Goal: Task Accomplishment & Management: Manage account settings

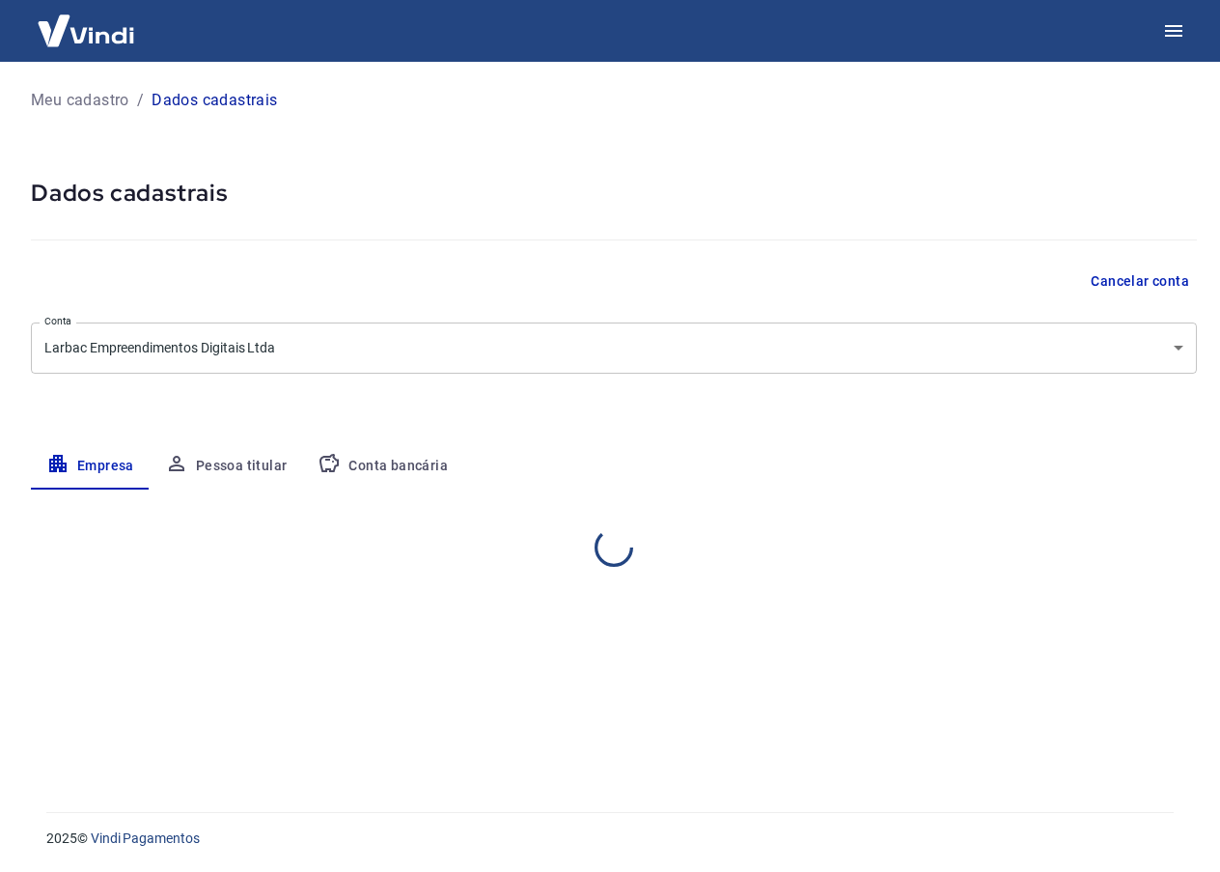
select select "MG"
select select "business"
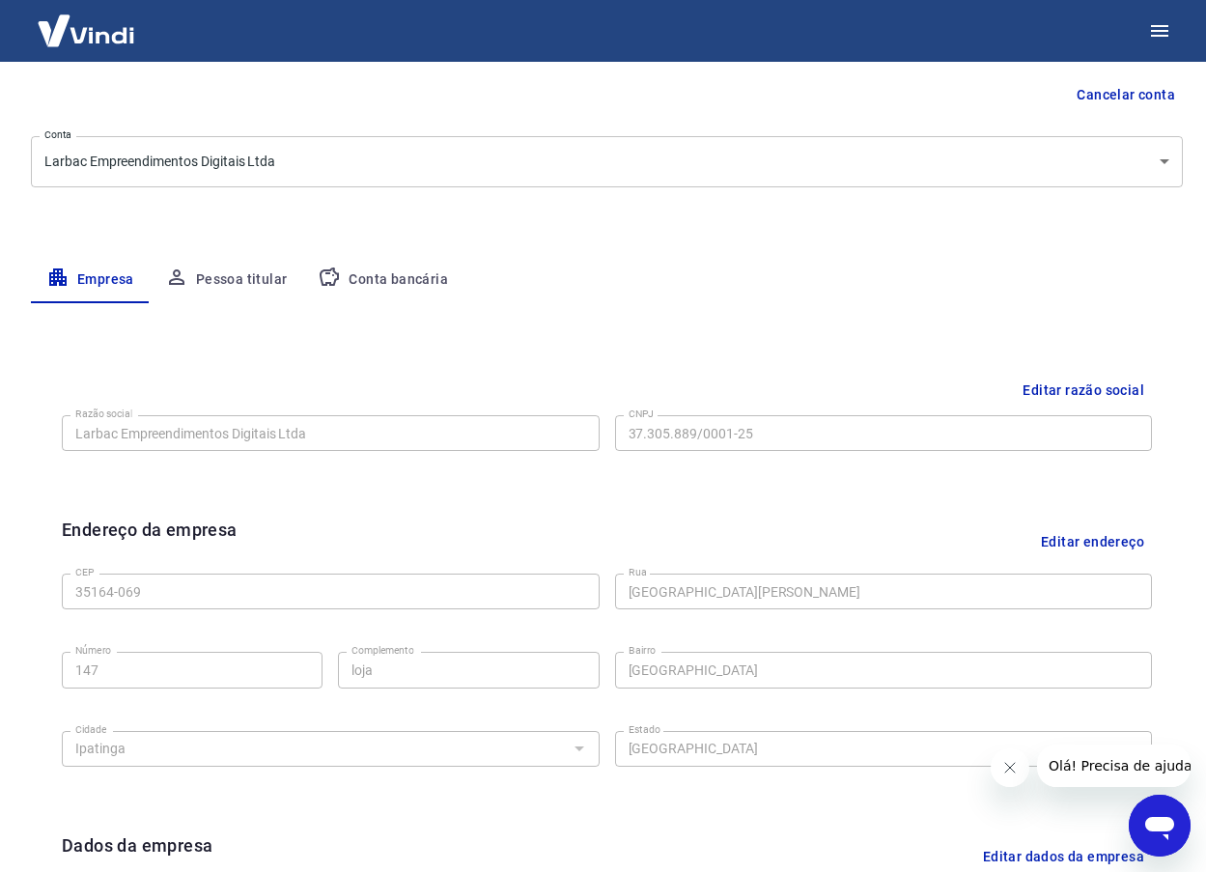
scroll to position [193, 0]
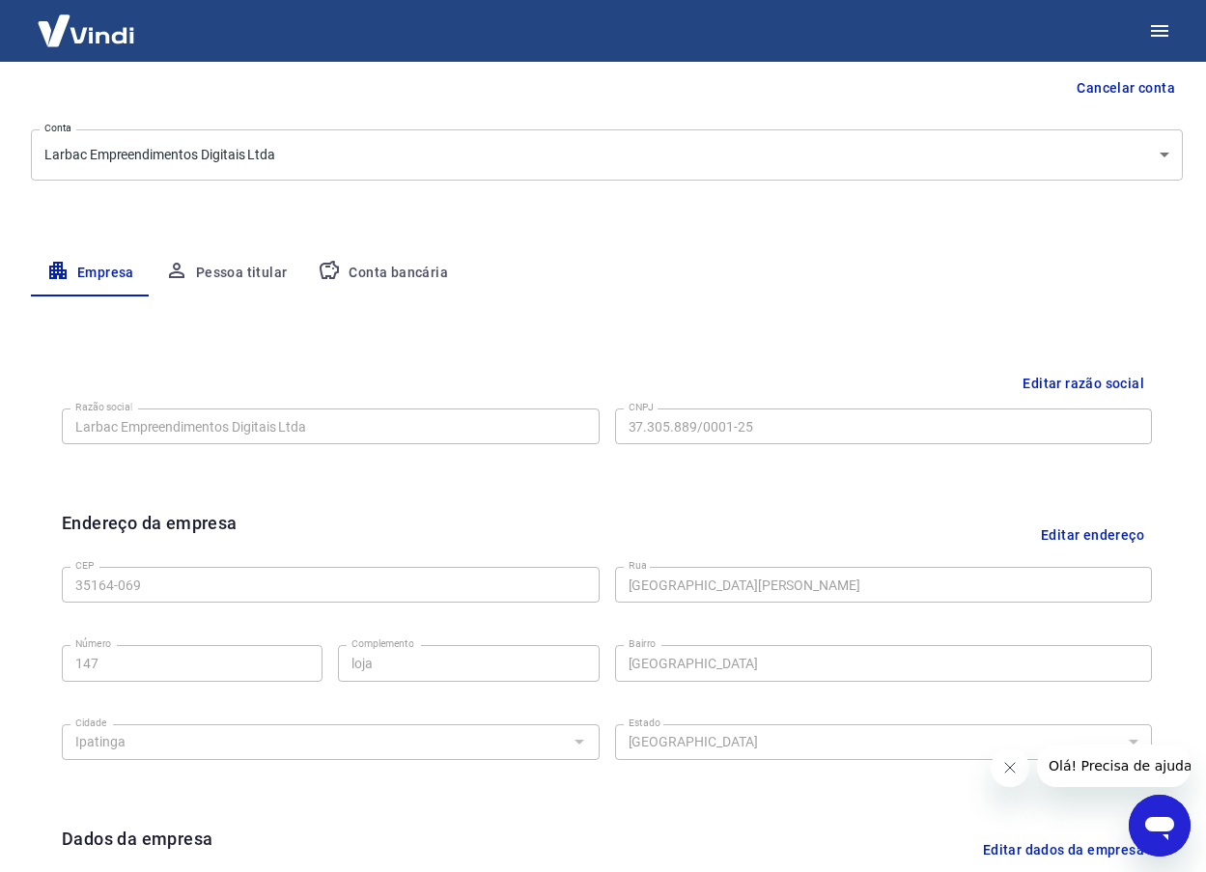
click at [377, 273] on button "Conta bancária" at bounding box center [382, 273] width 161 height 46
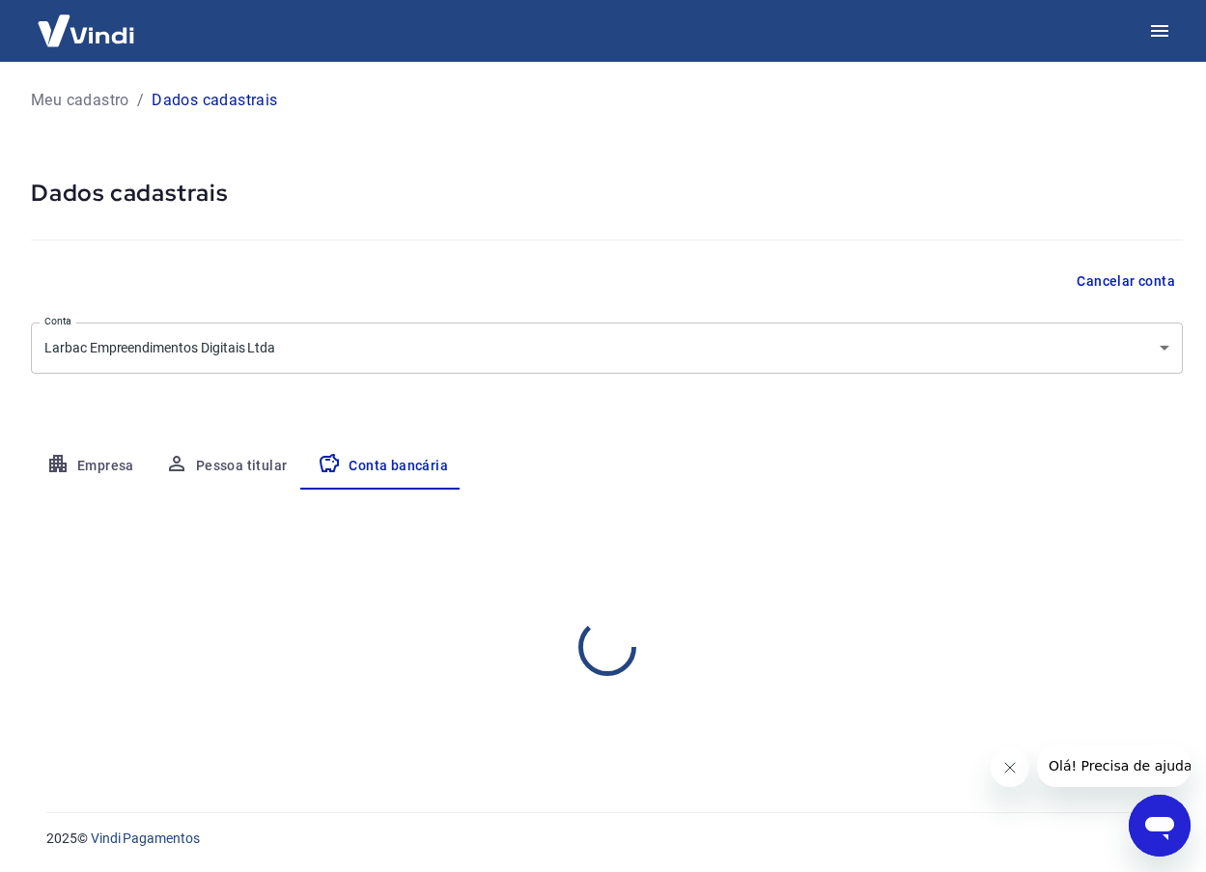
scroll to position [0, 0]
select select "1"
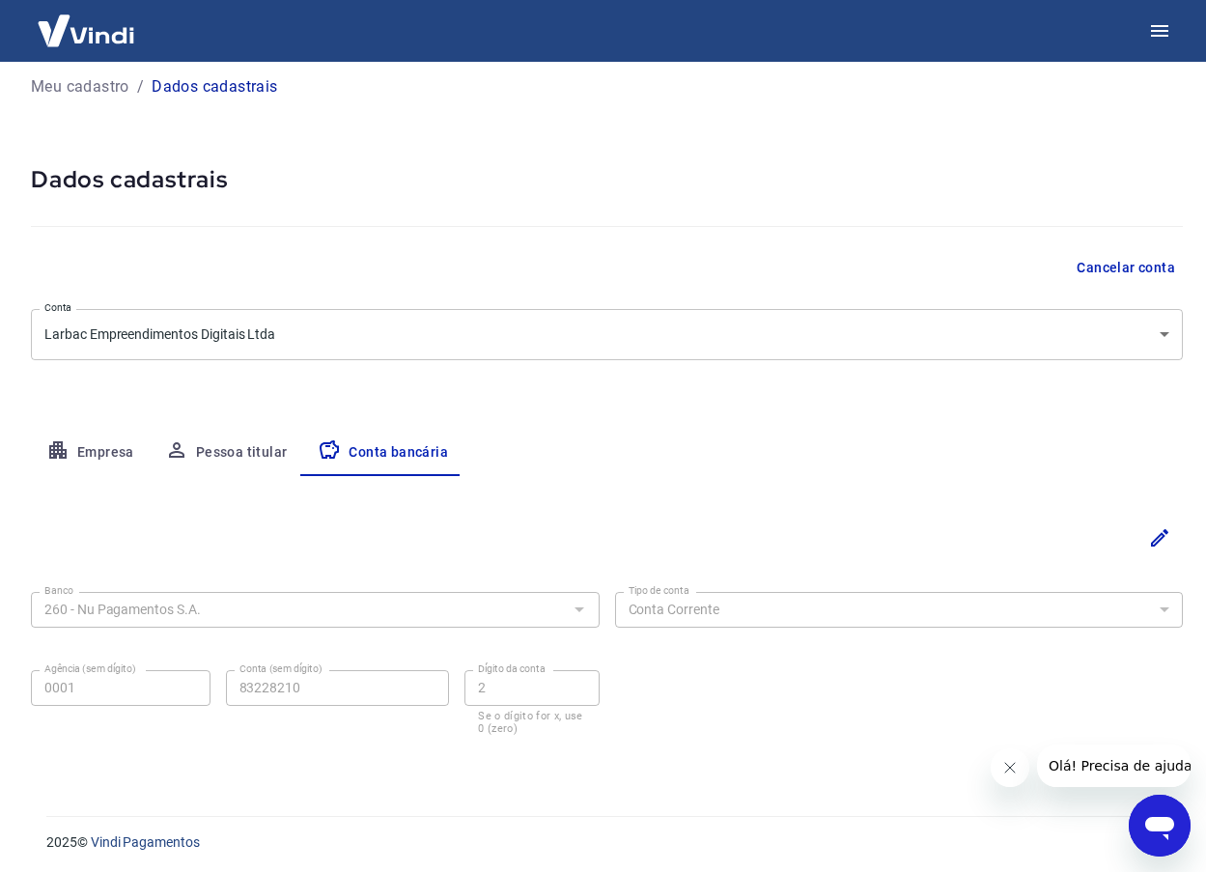
scroll to position [17, 0]
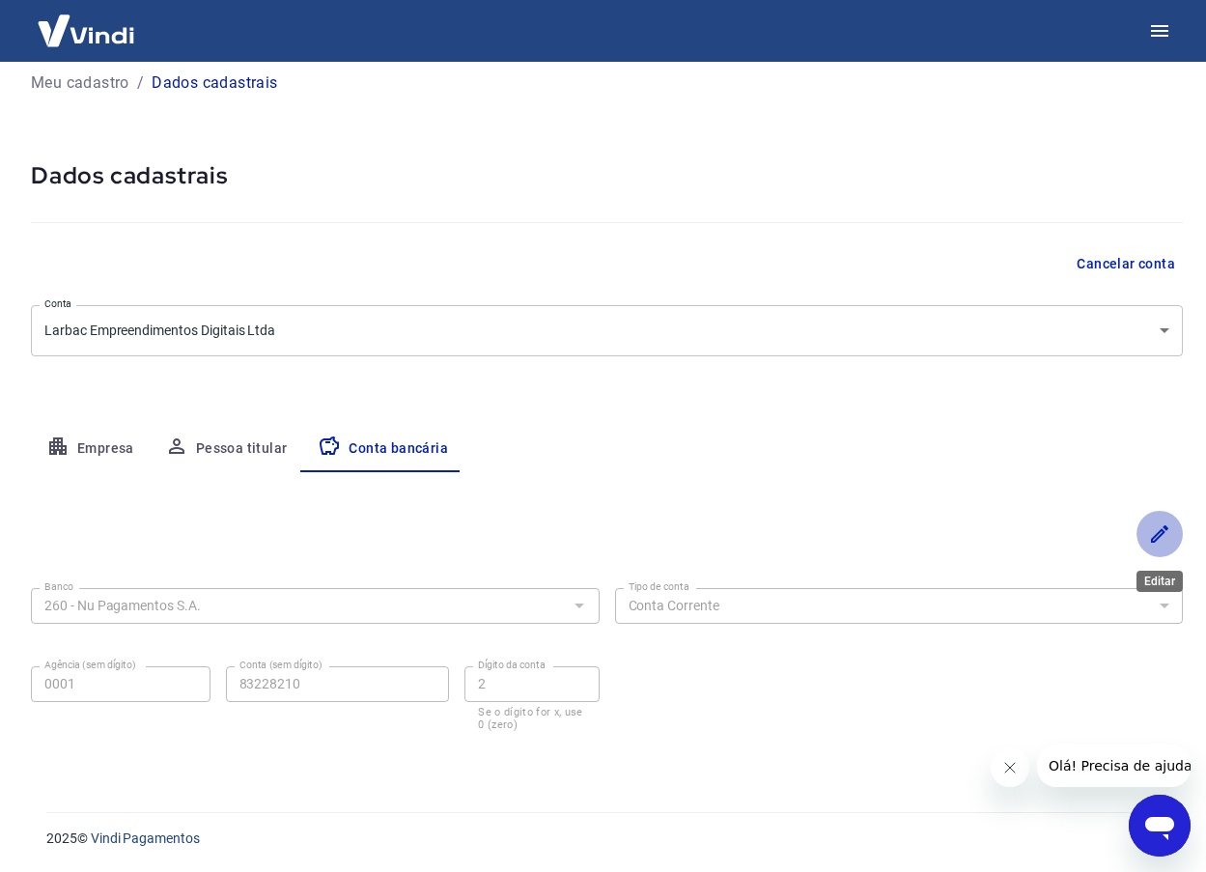
click at [1155, 539] on icon "Editar" at bounding box center [1159, 533] width 23 height 23
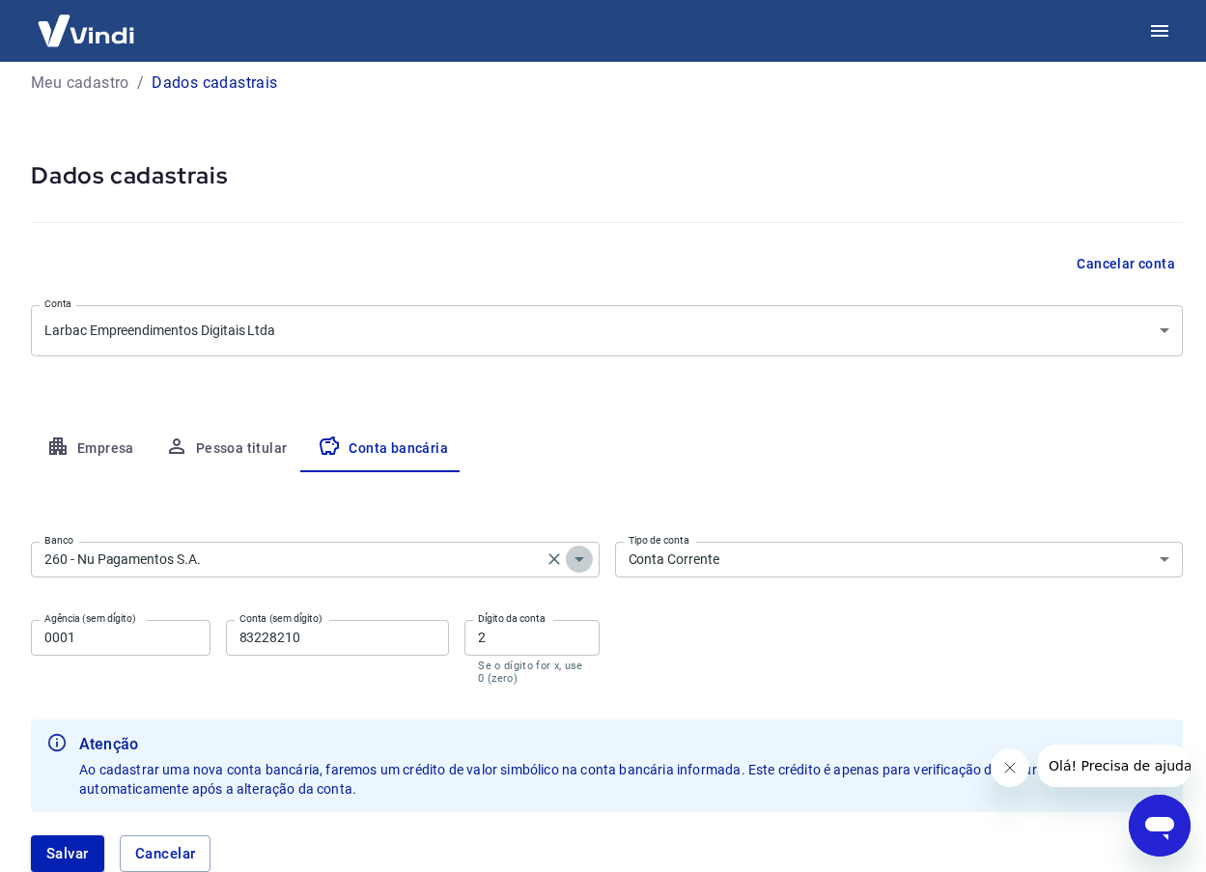
click at [578, 555] on icon "Abrir" at bounding box center [579, 558] width 23 height 23
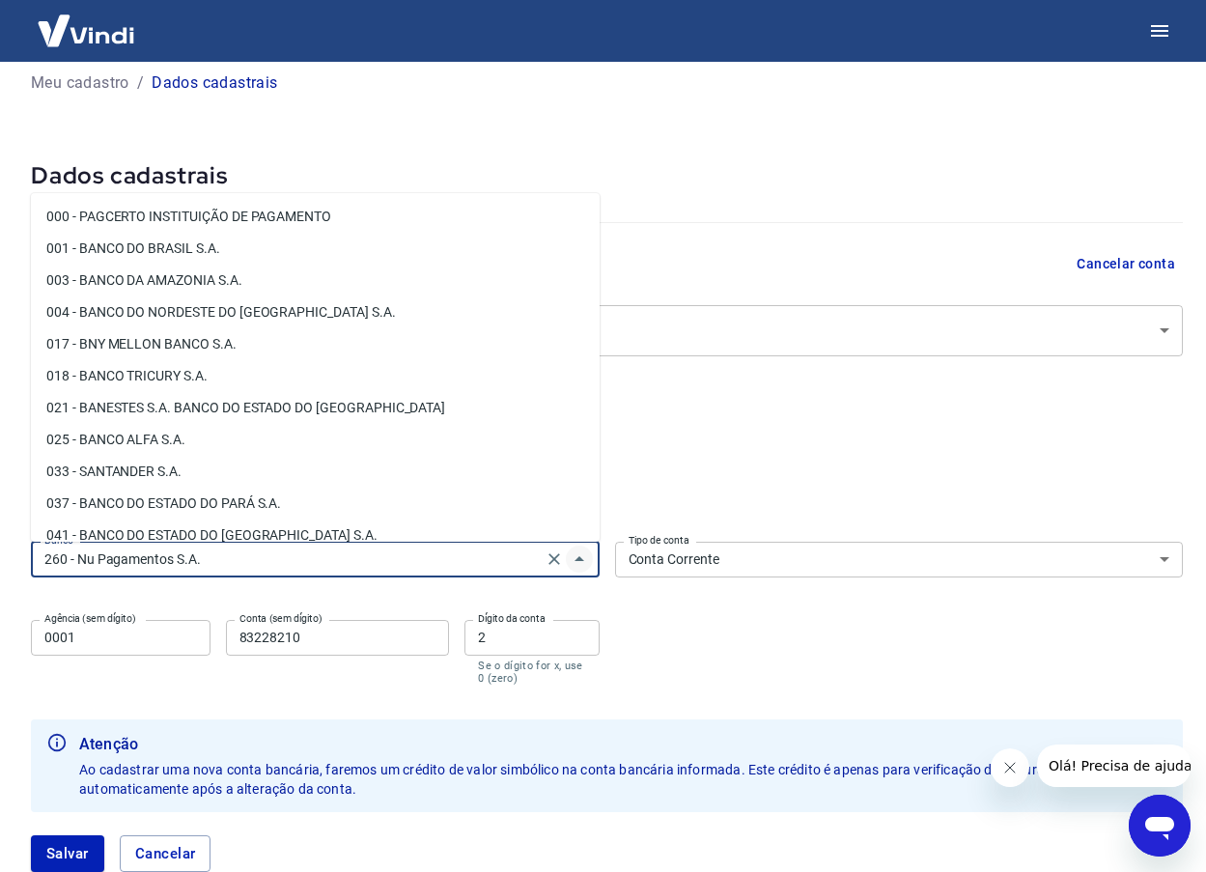
scroll to position [1272, 0]
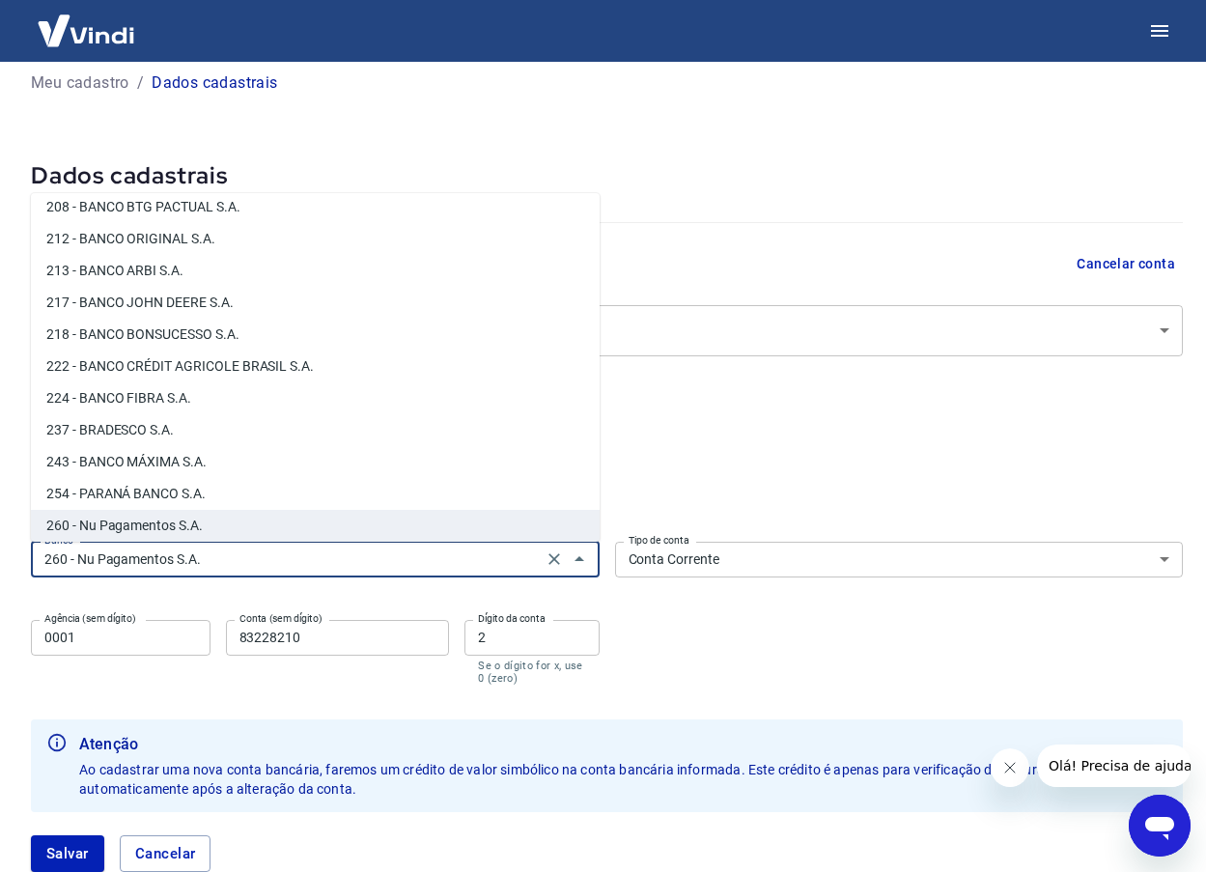
click at [177, 209] on li "208 - BANCO BTG PACTUAL S.A." at bounding box center [315, 207] width 569 height 32
type input "208 - BANCO BTG PACTUAL S.A."
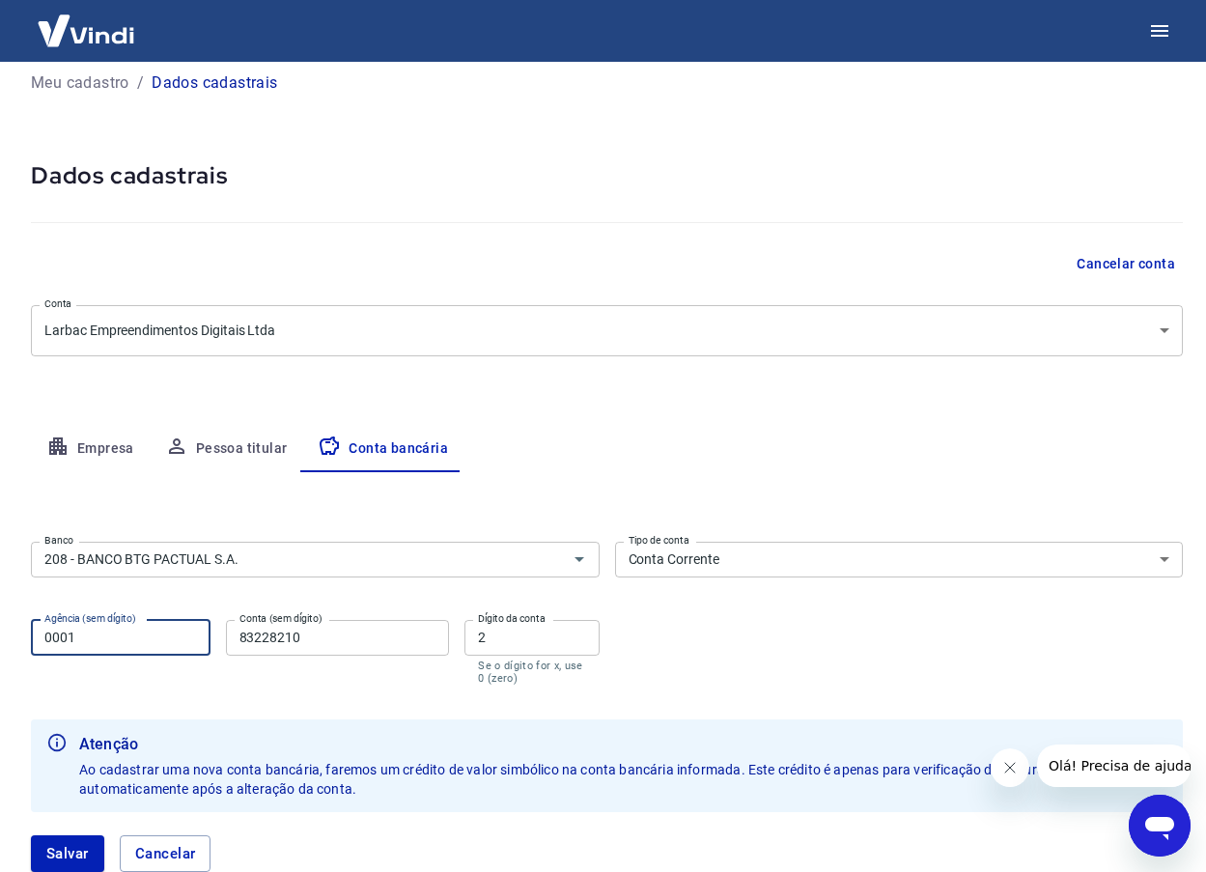
click at [89, 642] on input "0001" at bounding box center [121, 638] width 180 height 36
type input "0050"
type input "920591"
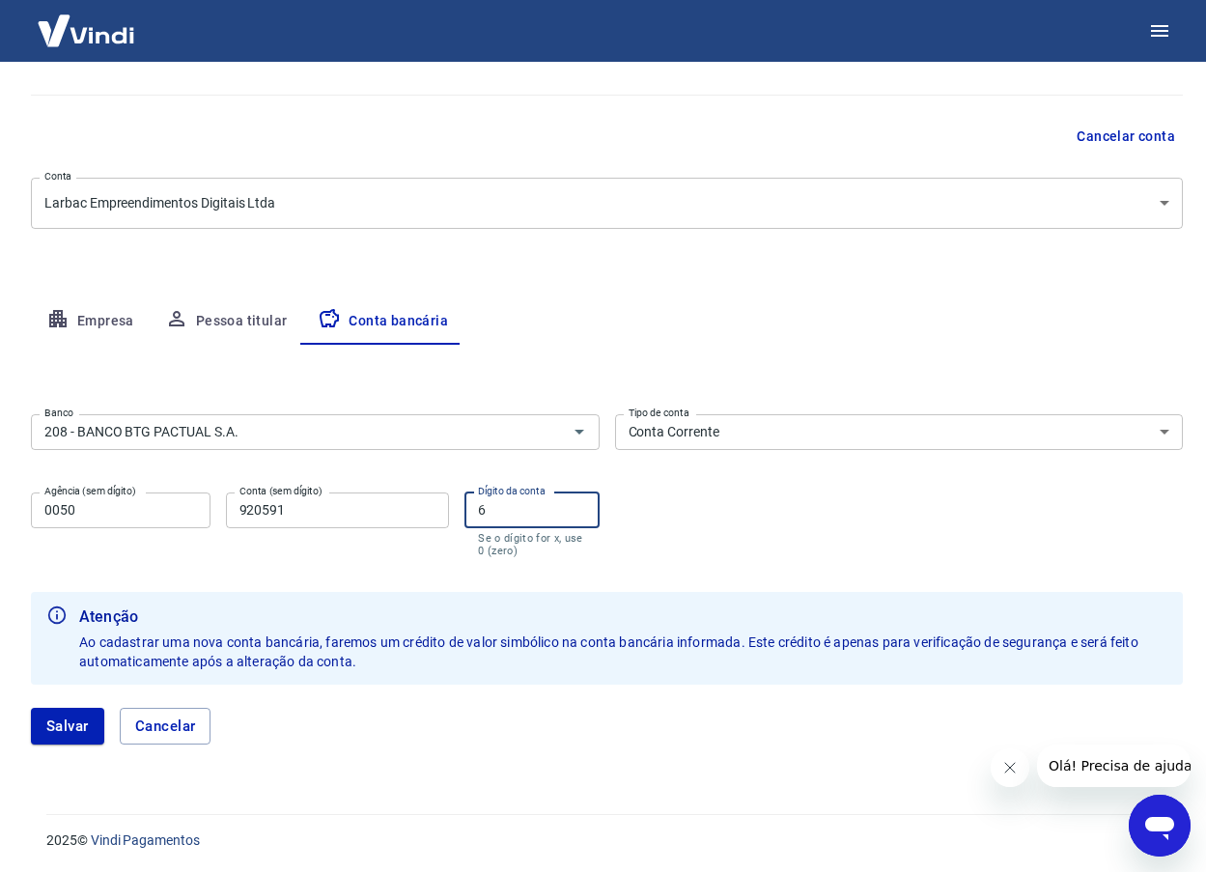
scroll to position [147, 0]
type input "6"
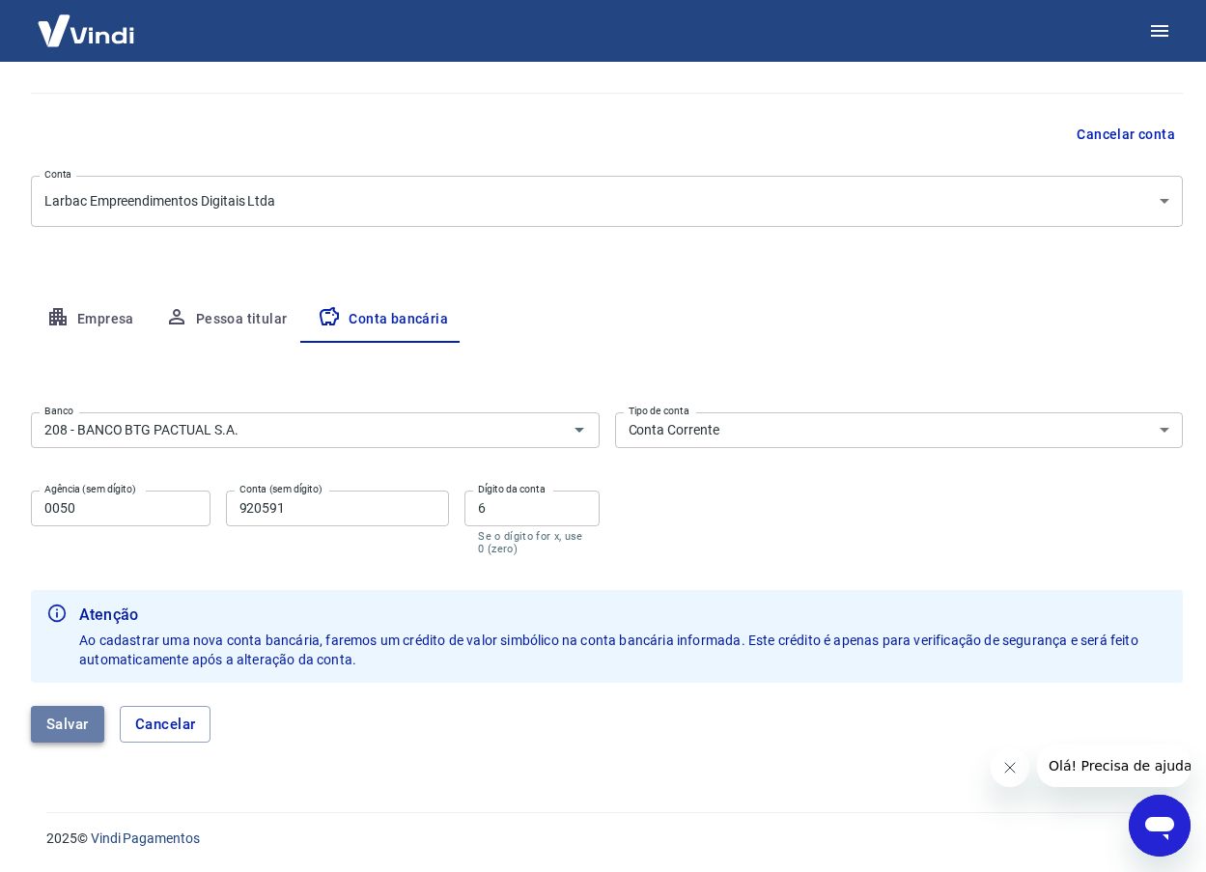
click at [59, 722] on button "Salvar" at bounding box center [67, 724] width 73 height 37
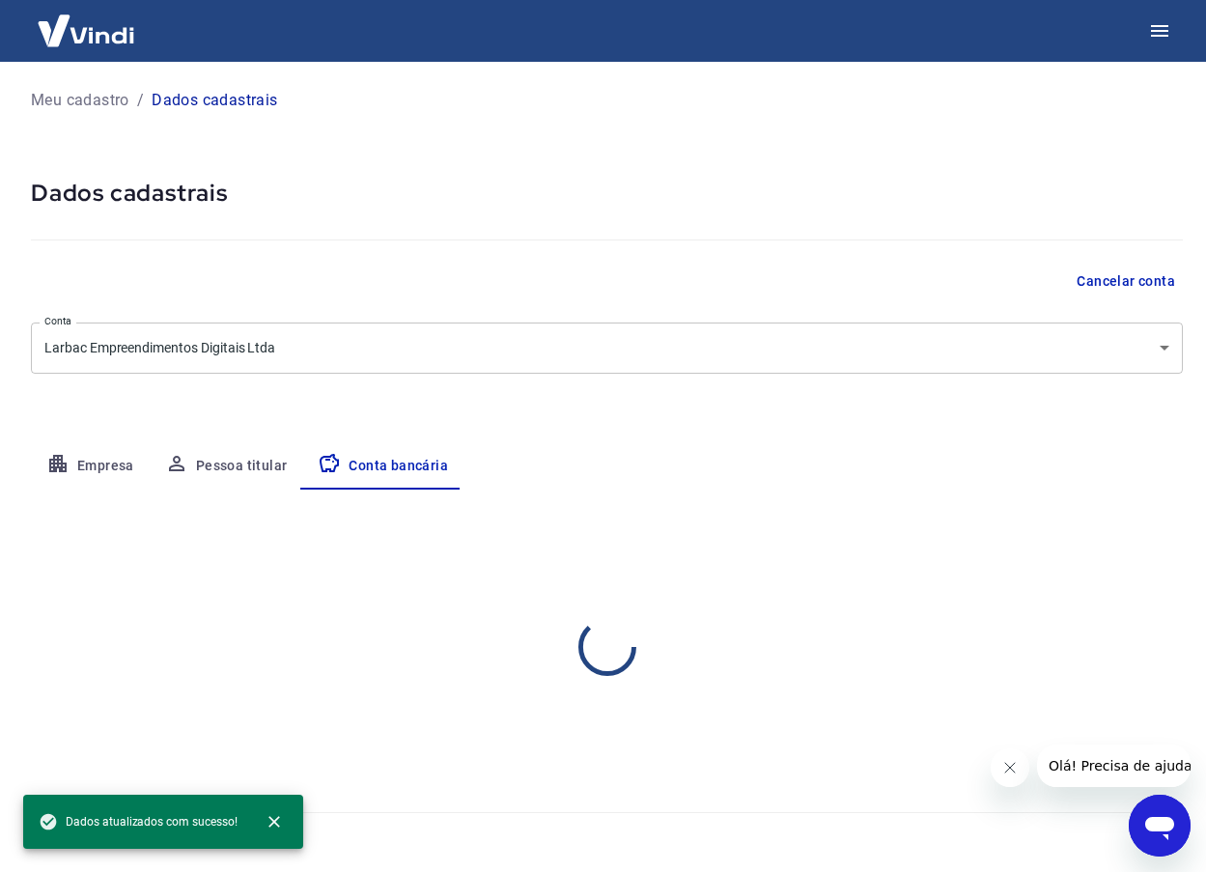
scroll to position [0, 0]
select select "1"
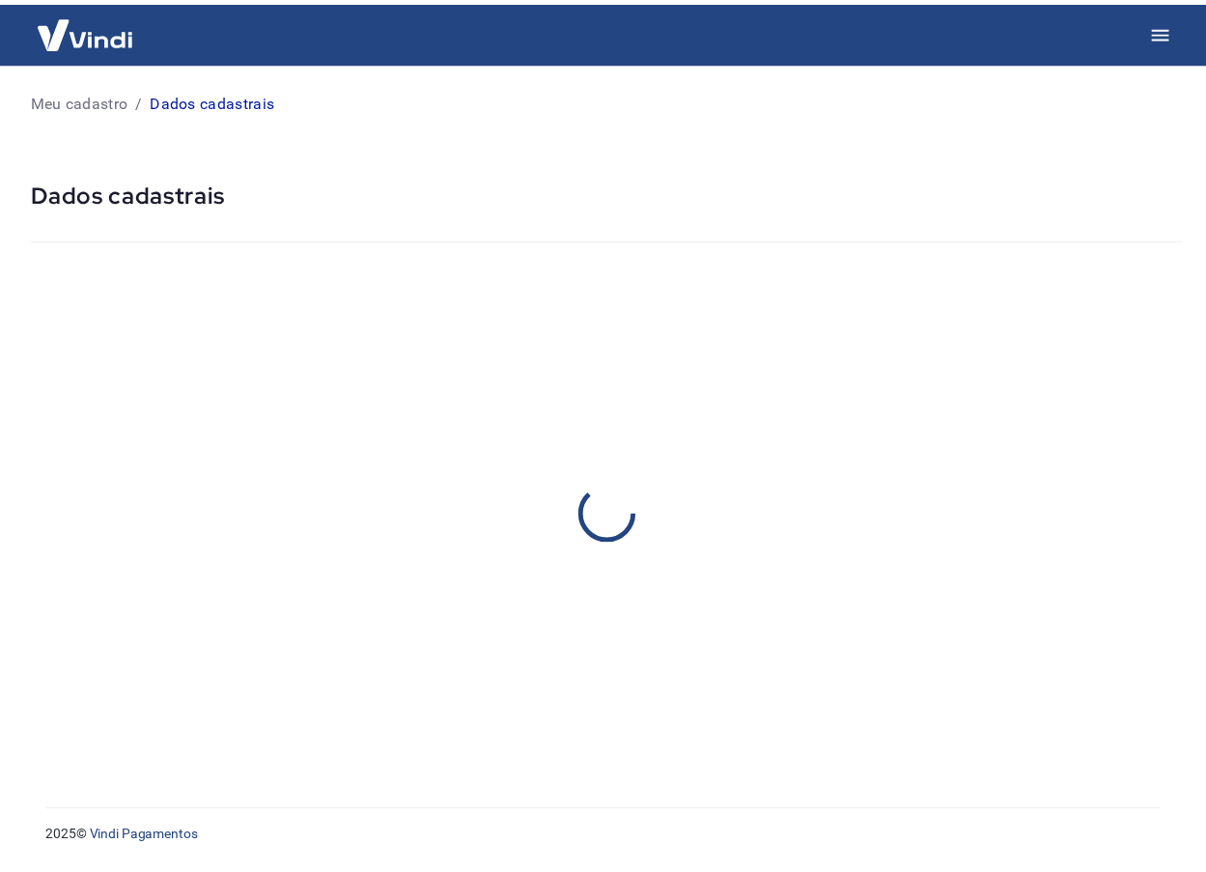
select select "MG"
select select "business"
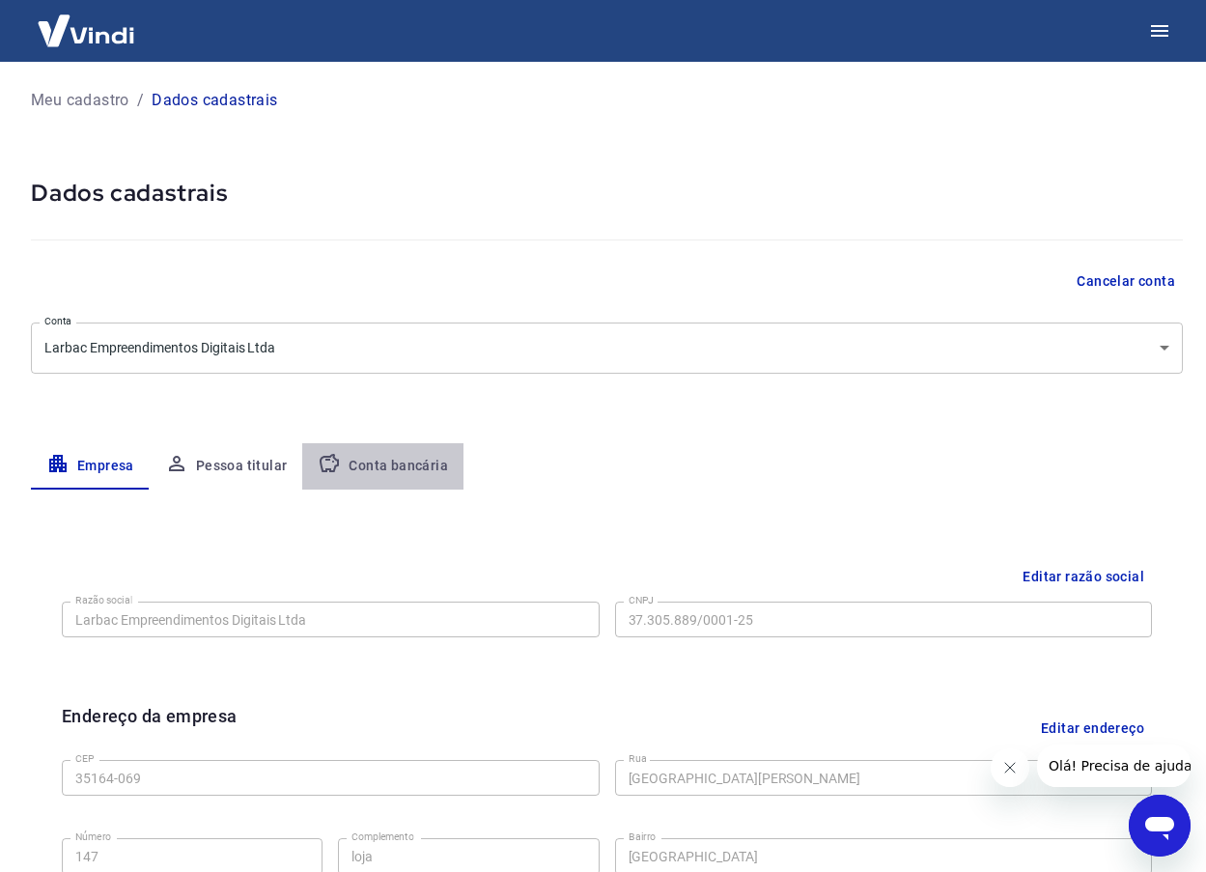
click at [377, 471] on button "Conta bancária" at bounding box center [382, 466] width 161 height 46
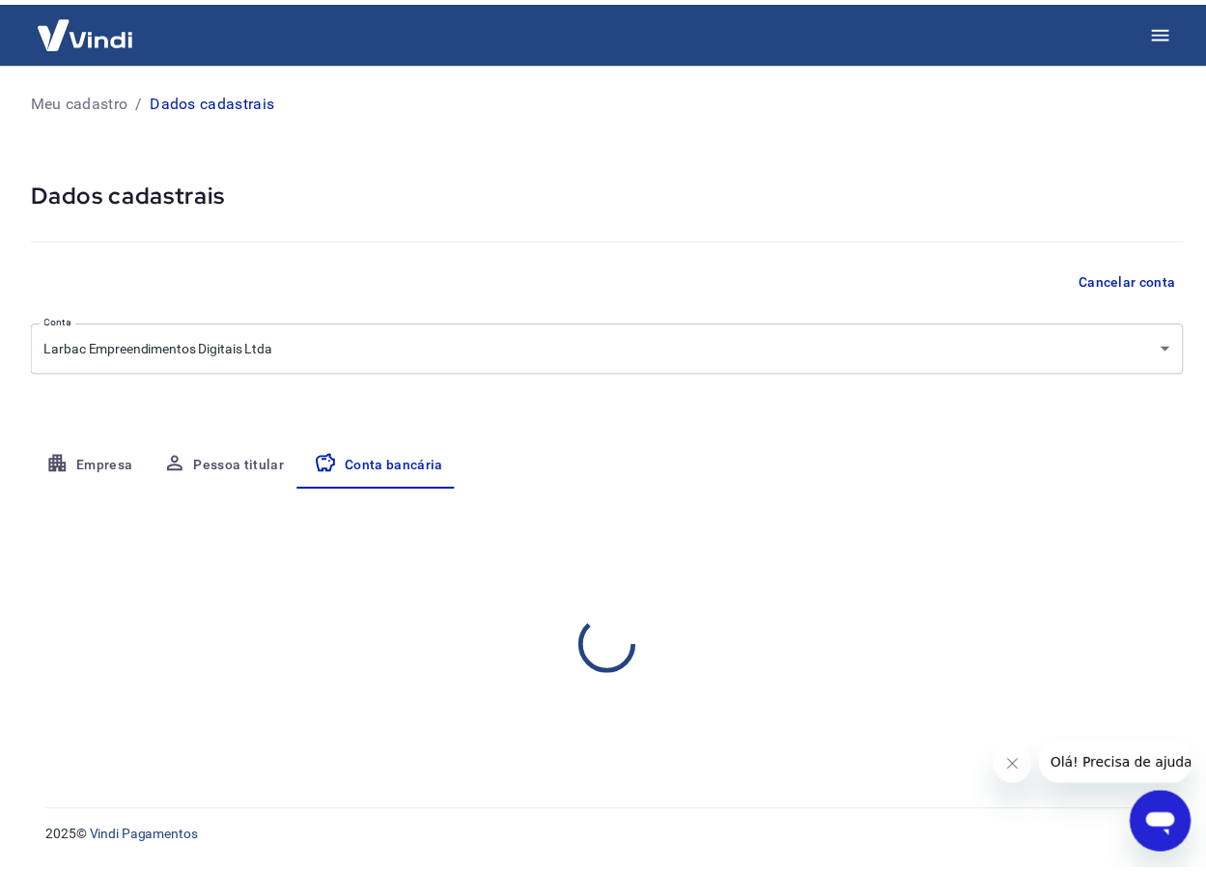
select select "1"
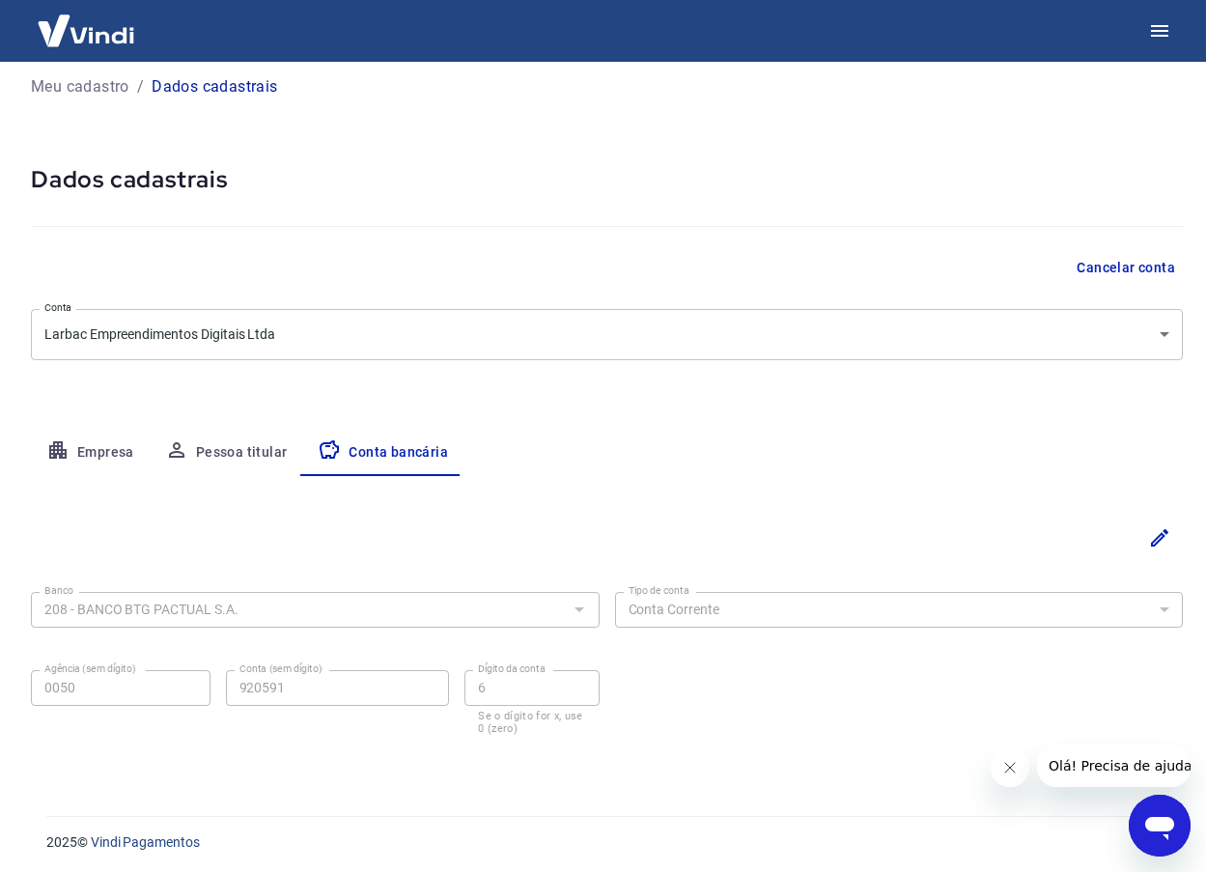
scroll to position [17, 0]
